Goal: Information Seeking & Learning: Learn about a topic

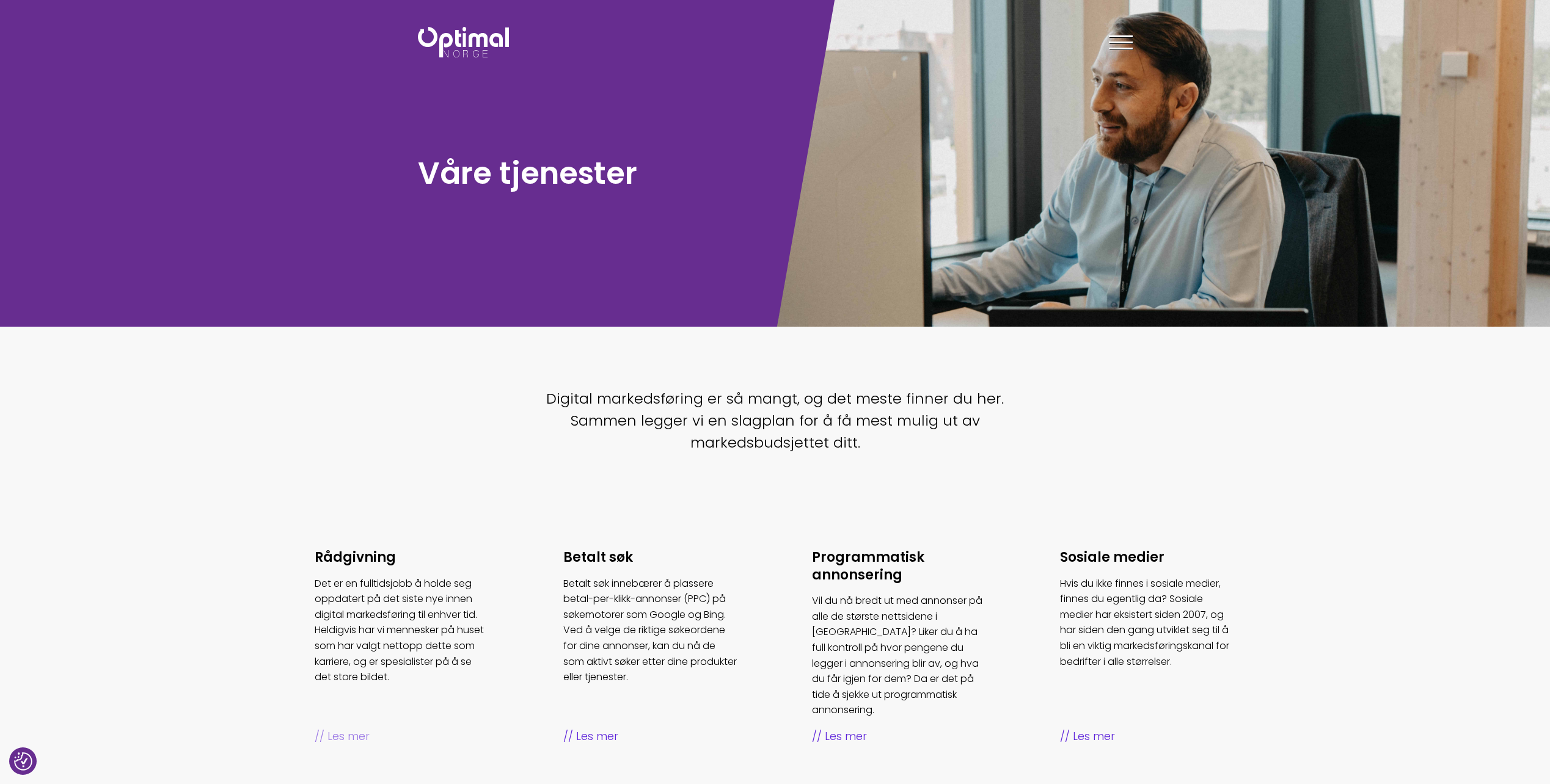
scroll to position [245, 0]
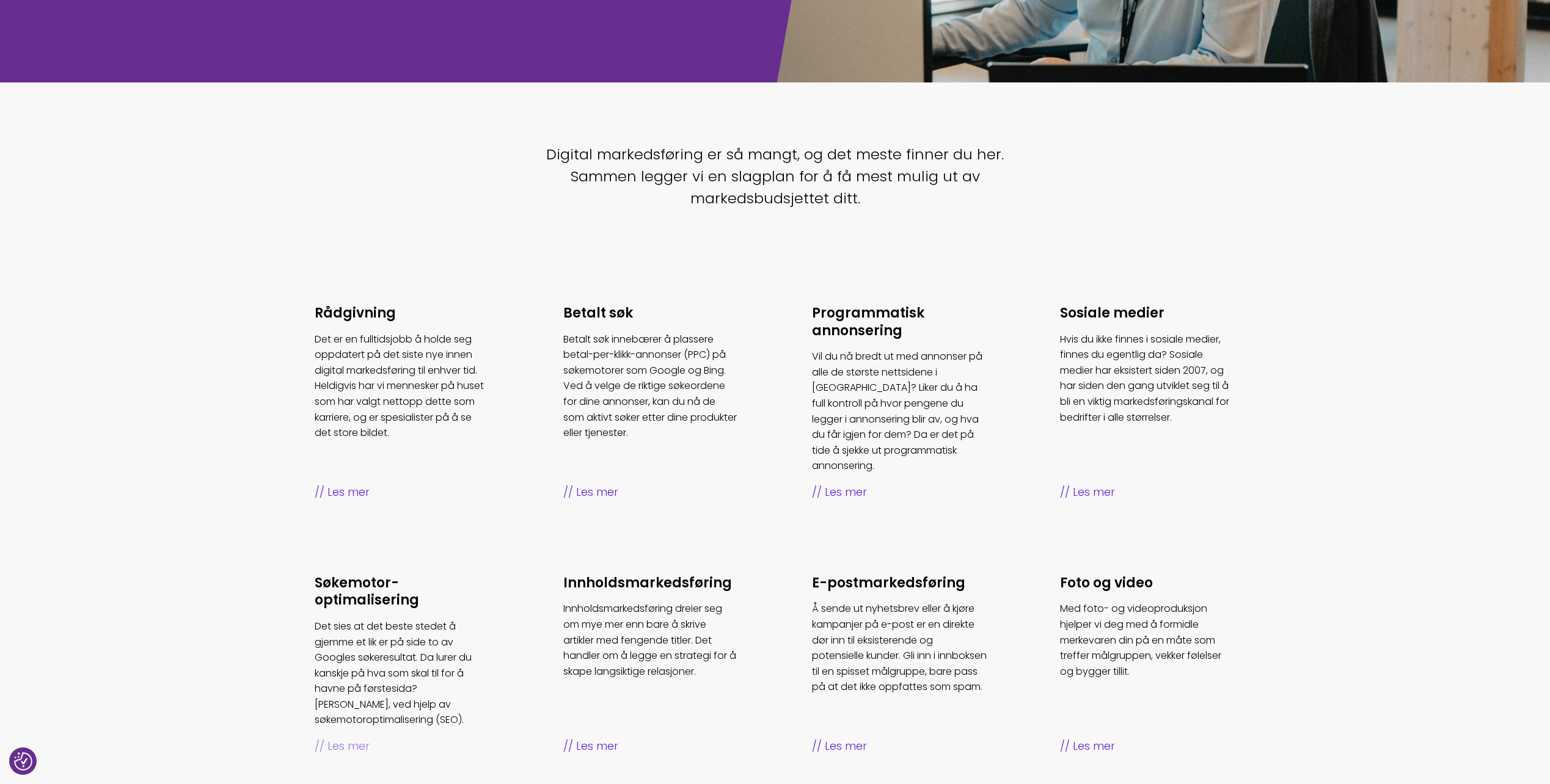
click at [353, 738] on span "Les mer" at bounding box center [402, 746] width 175 height 18
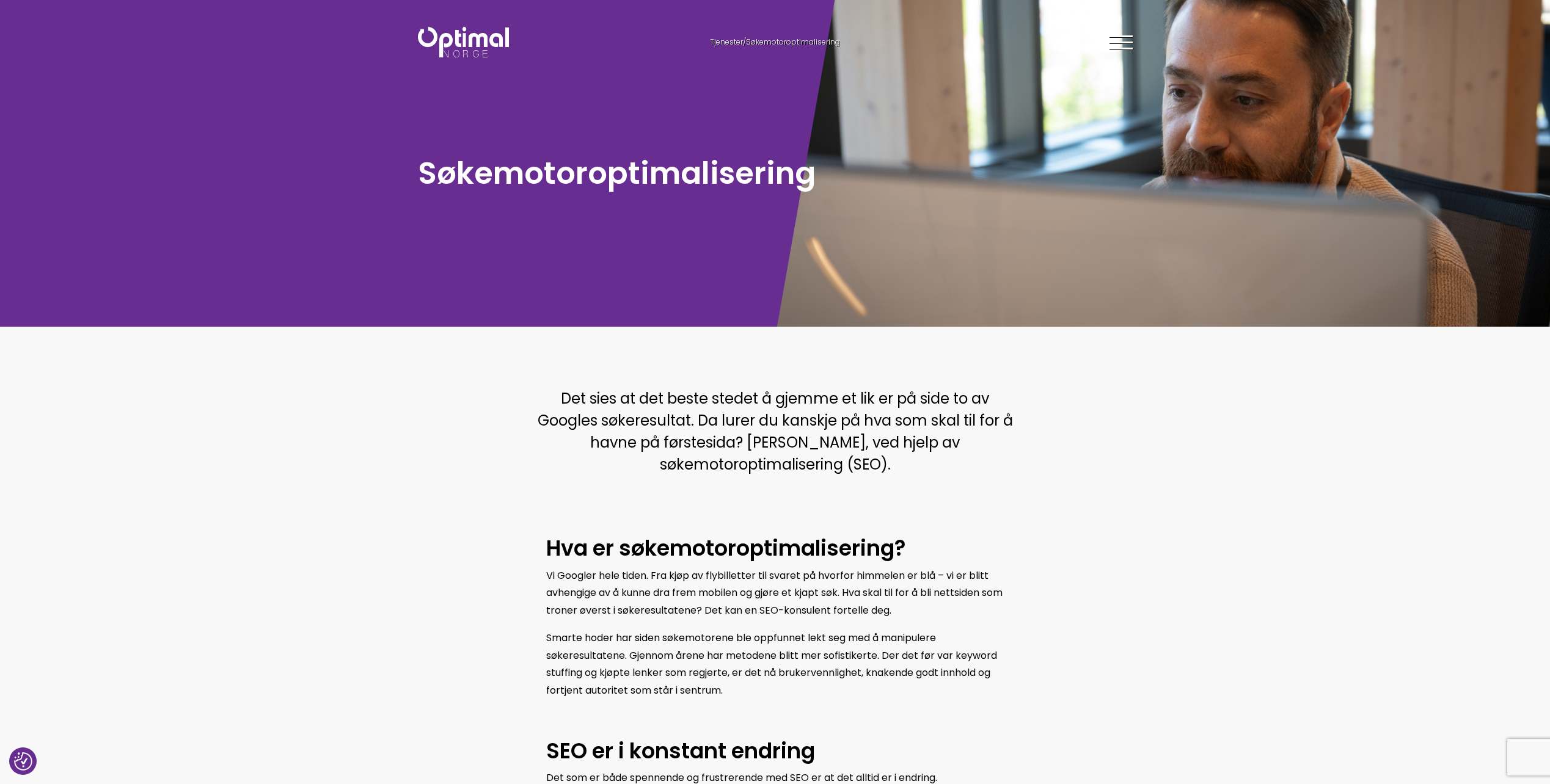
click at [486, 44] on img at bounding box center [463, 42] width 91 height 30
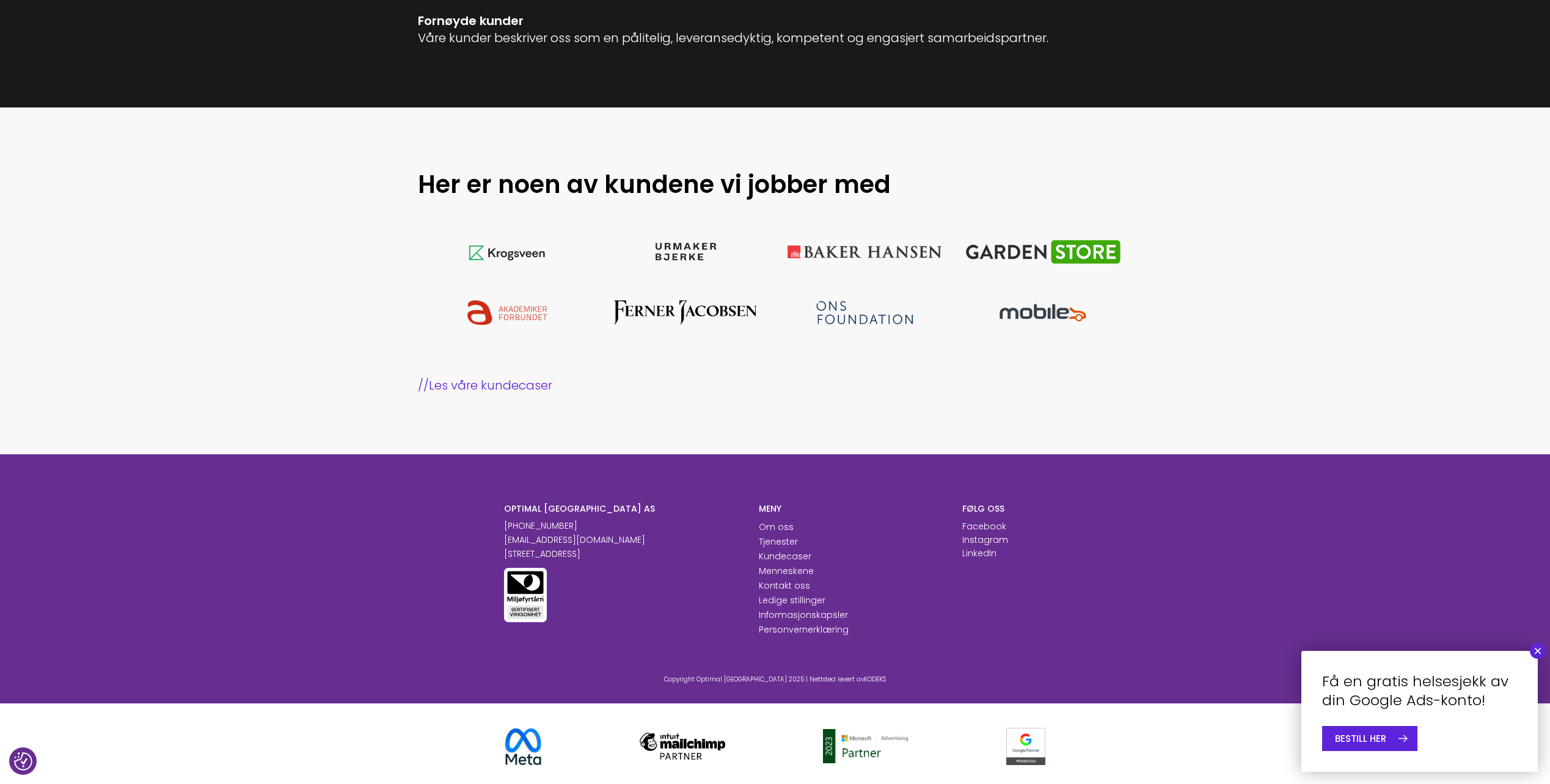
scroll to position [1104, 0]
